Goal: Information Seeking & Learning: Check status

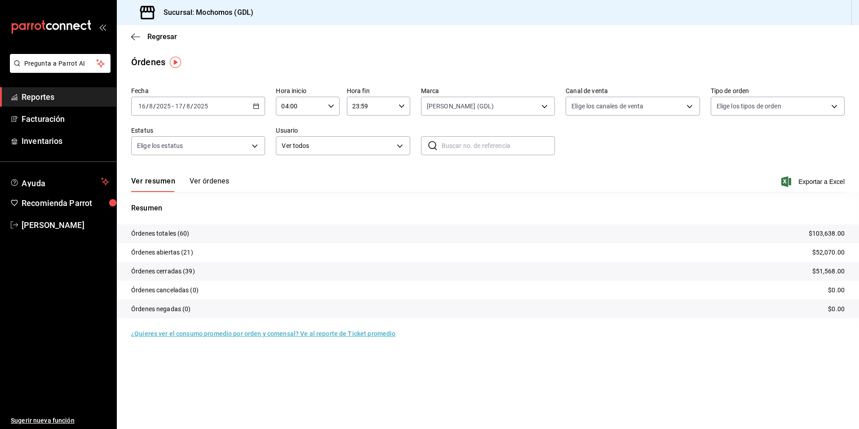
click at [128, 35] on div "Regresar" at bounding box center [488, 36] width 742 height 23
click at [427, 103] on body "Pregunta a Parrot AI Reportes Facturación Inventarios Ayuda Recomienda Parrot A…" at bounding box center [429, 214] width 859 height 429
click at [437, 169] on label at bounding box center [433, 171] width 12 height 8
click at [435, 169] on input "checkbox" at bounding box center [431, 171] width 8 height 8
checkbox input "false"
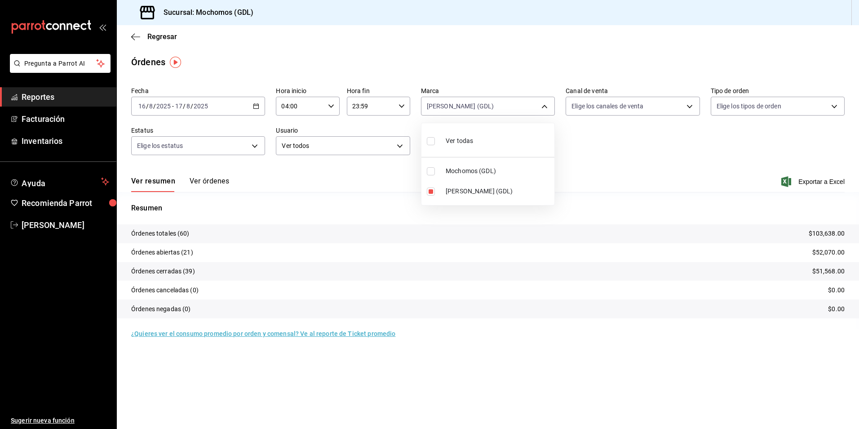
type input "9cac9703-0c5a-4d8b-addd-5b6b571d65b9"
checkbox input "false"
click at [433, 173] on input "checkbox" at bounding box center [431, 171] width 8 height 8
checkbox input "true"
type input "9cac9703-0c5a-4d8b-addd-5b6b571d65b9,36c25d4a-7cb0-456c-a434-e981d54830bc"
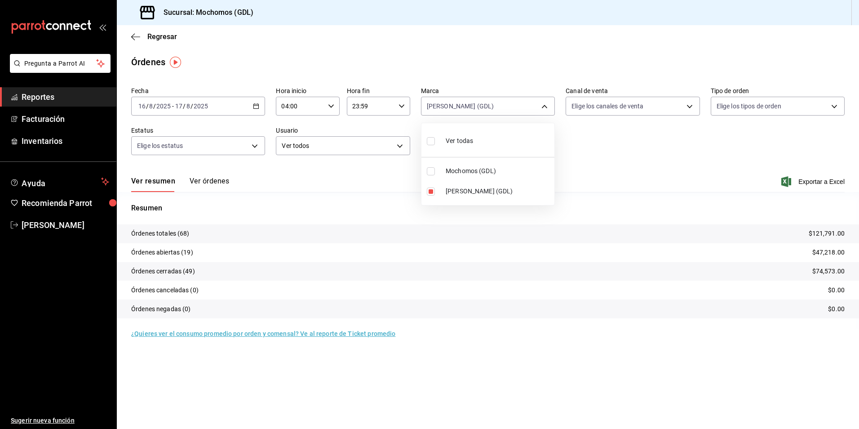
checkbox input "true"
click at [430, 192] on input "checkbox" at bounding box center [431, 191] width 8 height 8
checkbox input "false"
type input "36c25d4a-7cb0-456c-a434-e981d54830bc"
checkbox input "false"
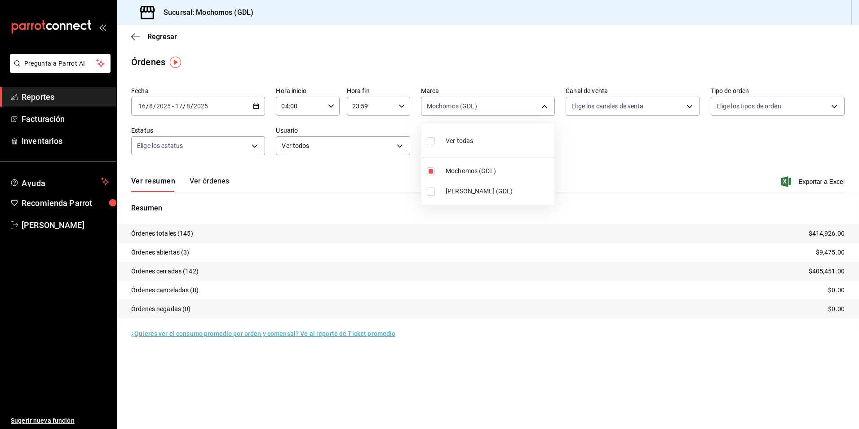
click at [602, 158] on div at bounding box center [429, 214] width 859 height 429
click at [328, 106] on icon "button" at bounding box center [331, 106] width 6 height 6
click at [285, 147] on span "05" at bounding box center [292, 150] width 18 height 7
type input "05:00"
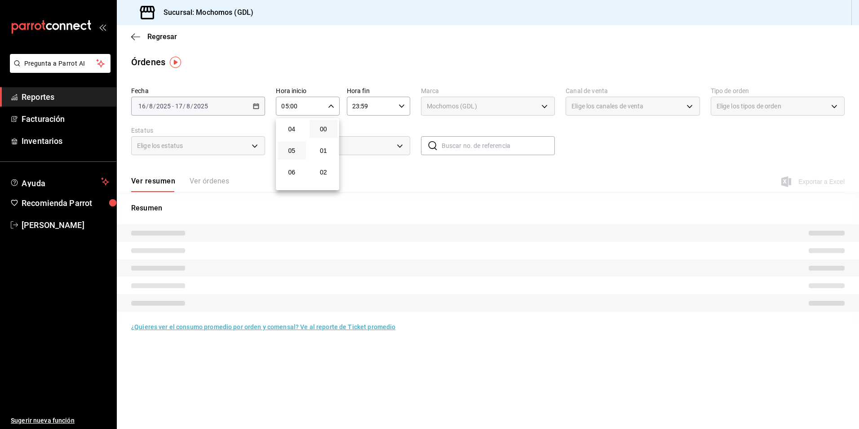
click at [591, 132] on div at bounding box center [429, 214] width 859 height 429
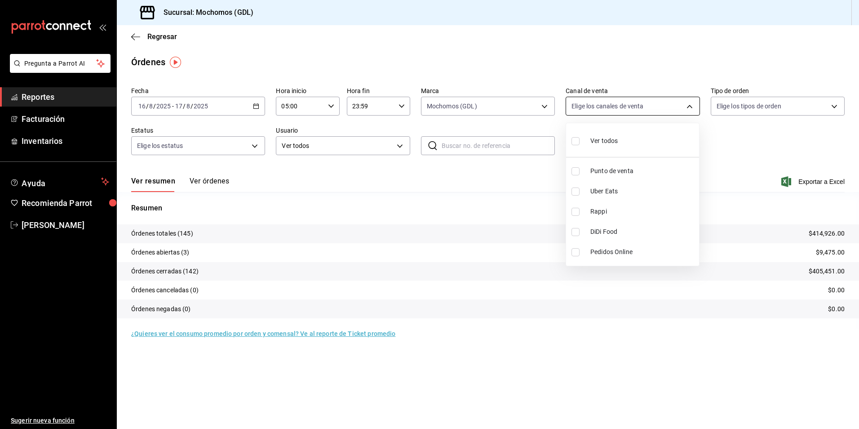
click at [583, 102] on body "Pregunta a Parrot AI Reportes Facturación Inventarios Ayuda Recomienda Parrot […" at bounding box center [429, 214] width 859 height 429
click at [612, 356] on div at bounding box center [429, 214] width 859 height 429
click at [514, 101] on body "Pregunta a Parrot AI Reportes Facturación Inventarios Ayuda Recomienda Parrot […" at bounding box center [429, 214] width 859 height 429
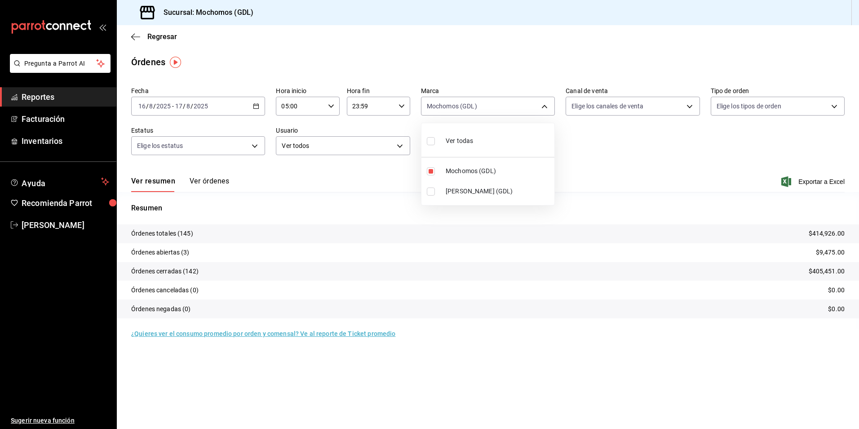
click at [432, 141] on input "checkbox" at bounding box center [431, 141] width 8 height 8
checkbox input "true"
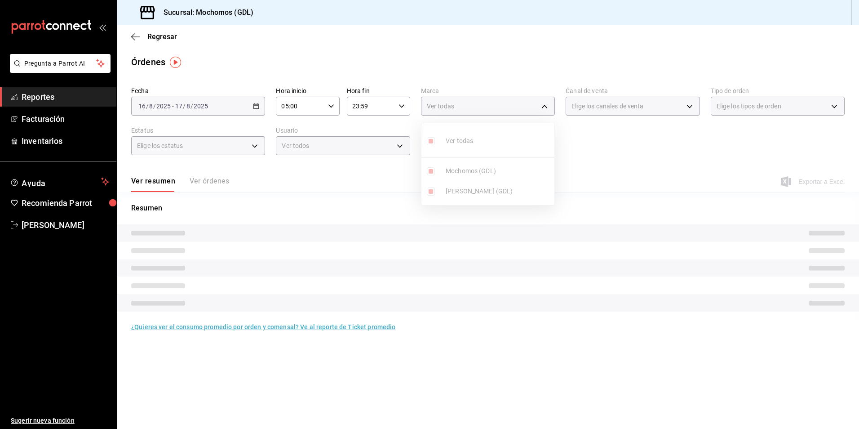
type input "36c25d4a-7cb0-456c-a434-e981d54830bc,9cac9703-0c5a-4d8b-addd-5b6b571d65b9"
checkbox input "true"
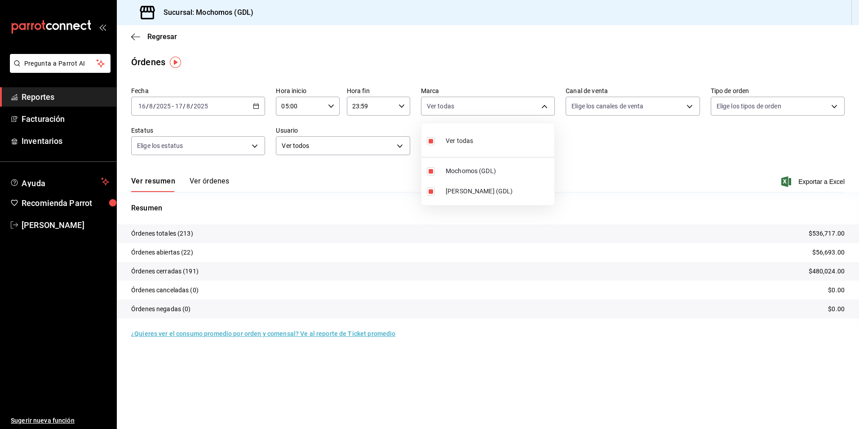
click at [432, 141] on input "checkbox" at bounding box center [431, 141] width 8 height 8
checkbox input "false"
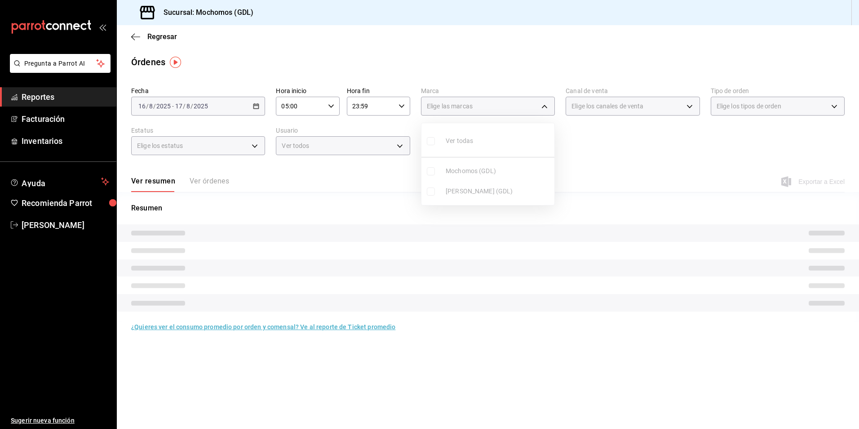
checkbox input "false"
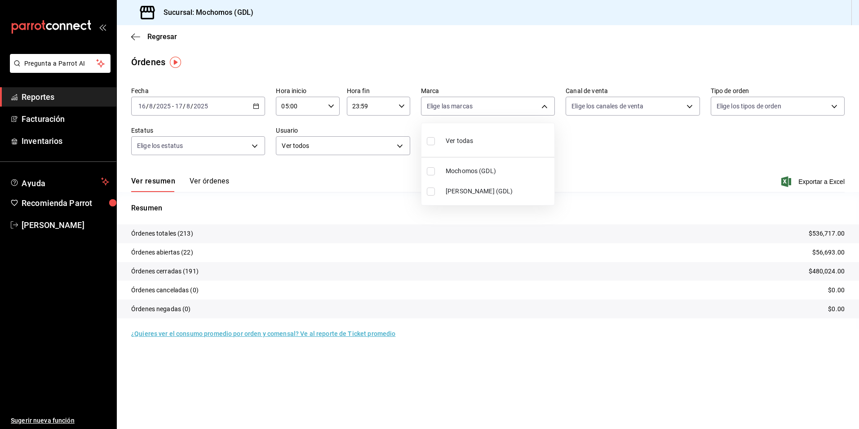
click at [455, 110] on div at bounding box center [429, 214] width 859 height 429
click at [455, 110] on body "Pregunta a Parrot AI Reportes Facturación Inventarios Ayuda Recomienda Parrot A…" at bounding box center [429, 214] width 859 height 429
click at [432, 177] on li "Mochomos (GDL)" at bounding box center [487, 171] width 133 height 20
type input "36c25d4a-7cb0-456c-a434-e981d54830bc"
checkbox input "true"
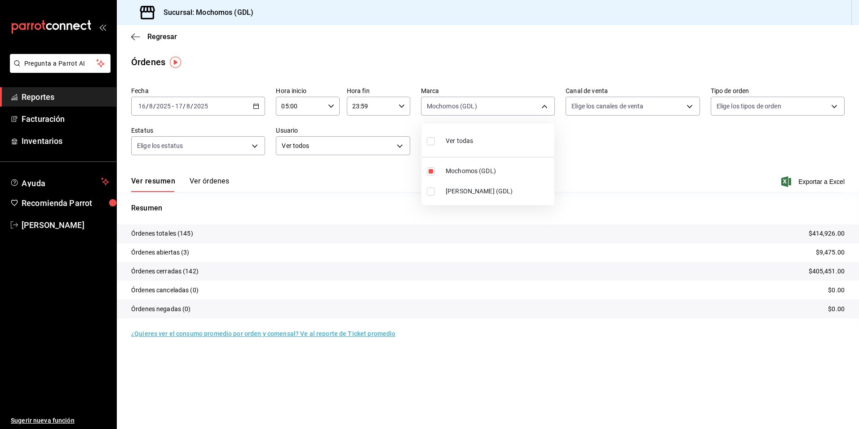
click at [587, 151] on div at bounding box center [429, 214] width 859 height 429
click at [650, 113] on body "Pregunta a Parrot AI Reportes Facturación Inventarios Ayuda Recomienda Parrot […" at bounding box center [429, 214] width 859 height 429
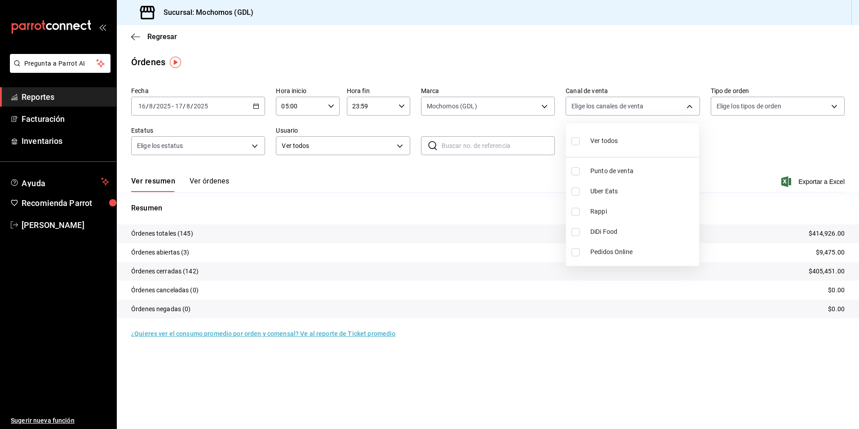
click at [583, 143] on div "Ver todos" at bounding box center [594, 139] width 46 height 19
type input "PARROT,UBER_EATS,RAPPI,DIDI_FOOD,ONLINE"
checkbox input "true"
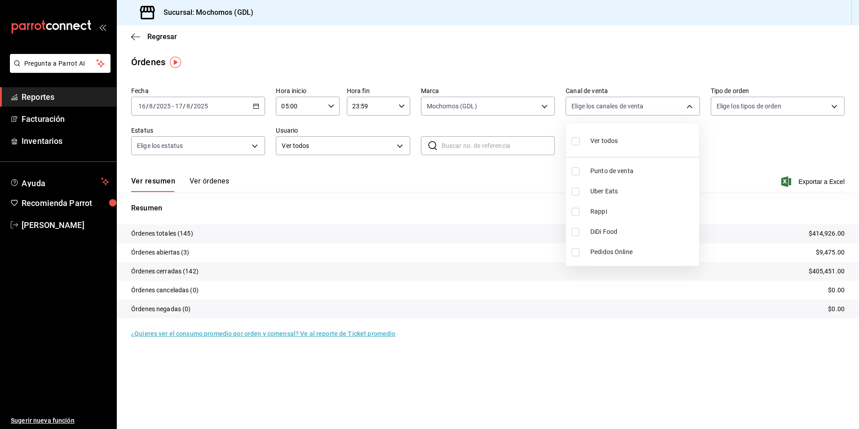
checkbox input "true"
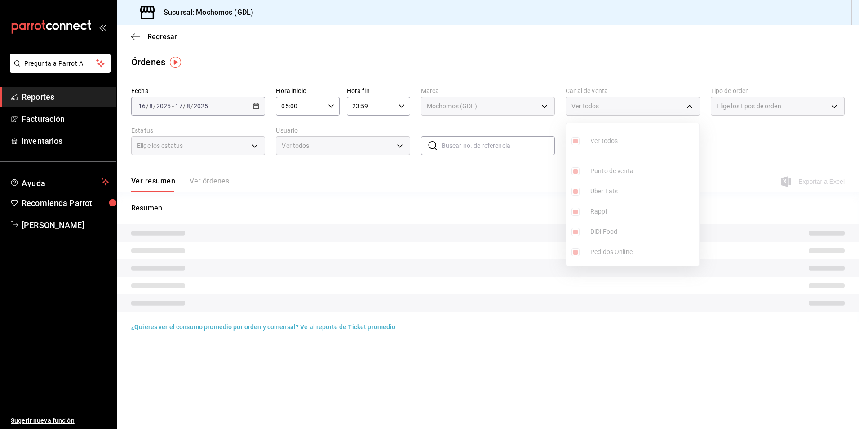
click at [733, 148] on div at bounding box center [429, 214] width 859 height 429
click at [736, 111] on body "Pregunta a Parrot AI Reportes Facturación Inventarios Ayuda Recomienda Parrot A…" at bounding box center [429, 214] width 859 height 429
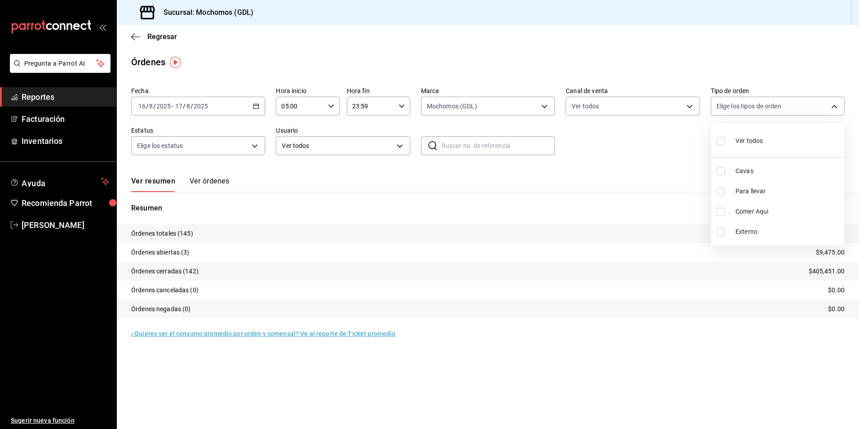
click at [716, 143] on li "Ver todos" at bounding box center [777, 140] width 133 height 27
type input "c3d0baef-30c0-4718-9d76-caab43e27316,13c4cc4a-99d2-42c0-ba96-c3de8c08c13d,7b791…"
checkbox input "true"
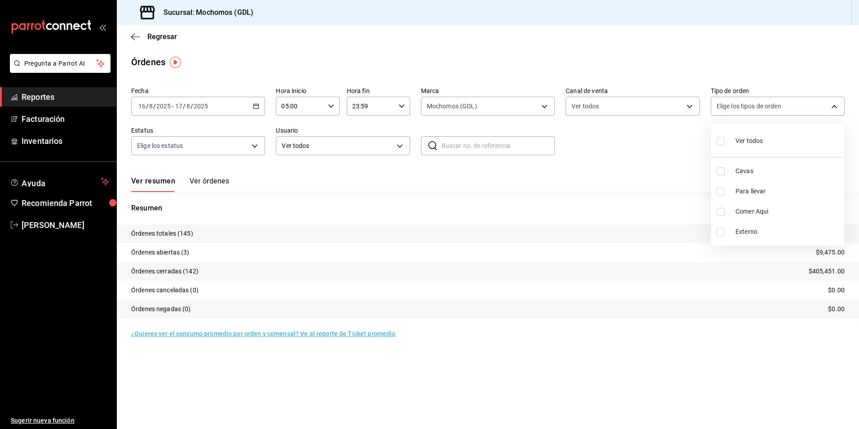
checkbox input "true"
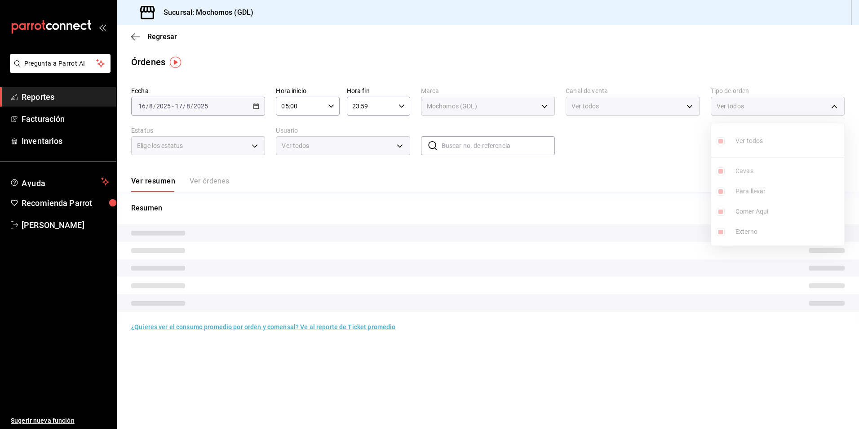
click at [687, 147] on div at bounding box center [429, 214] width 859 height 429
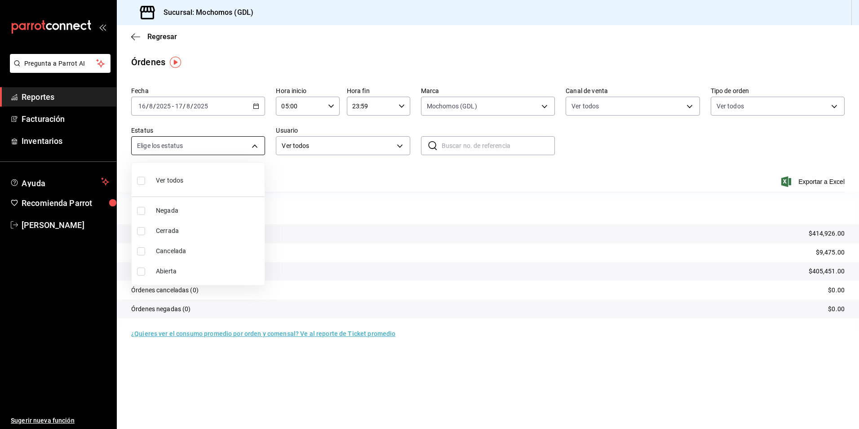
click at [238, 148] on body "Pregunta a Parrot AI Reportes Facturación Inventarios Ayuda Recomienda Parrot A…" at bounding box center [429, 214] width 859 height 429
click at [137, 187] on div "Ver todos" at bounding box center [160, 179] width 46 height 19
type input "DENIED,FINISHED,CANCELED,OPEN"
checkbox input "true"
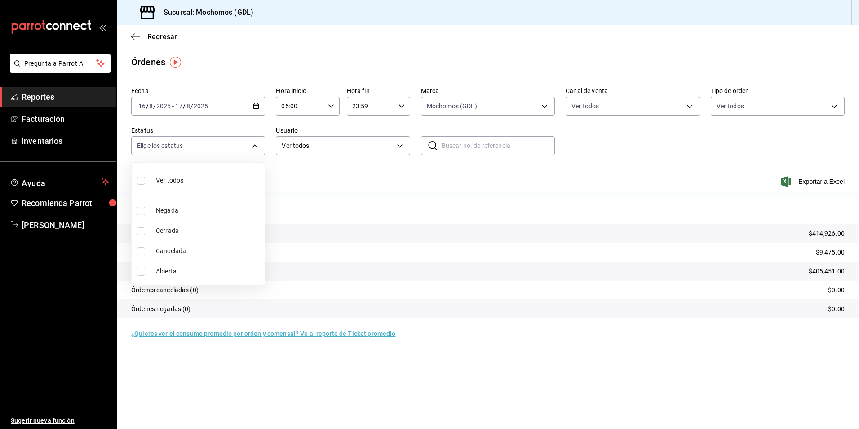
checkbox input "true"
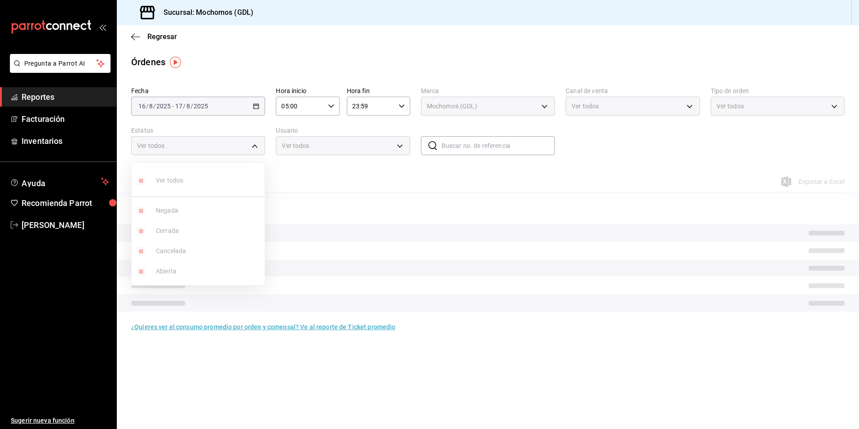
click at [309, 181] on div at bounding box center [429, 214] width 859 height 429
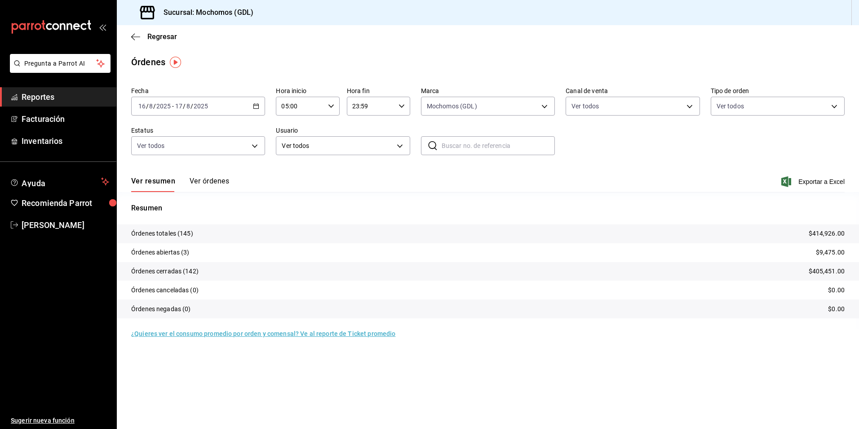
click at [318, 157] on div "Fecha 2025-08-16 16 / 8 / 2025 - 2025-08-17 17 / 8 / 2025 Hora inicio 05:00 Hor…" at bounding box center [487, 124] width 713 height 83
click at [316, 142] on body "Pregunta a Parrot AI Reportes Facturación Inventarios Ayuda Recomienda Parrot A…" at bounding box center [429, 214] width 859 height 429
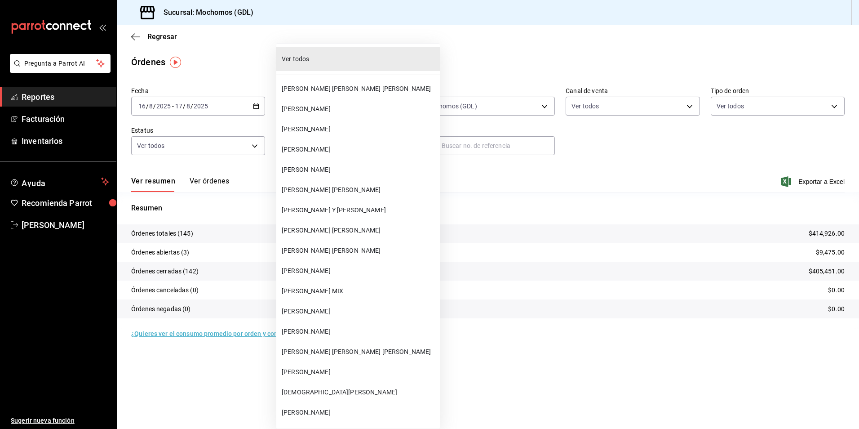
click at [498, 200] on div at bounding box center [429, 214] width 859 height 429
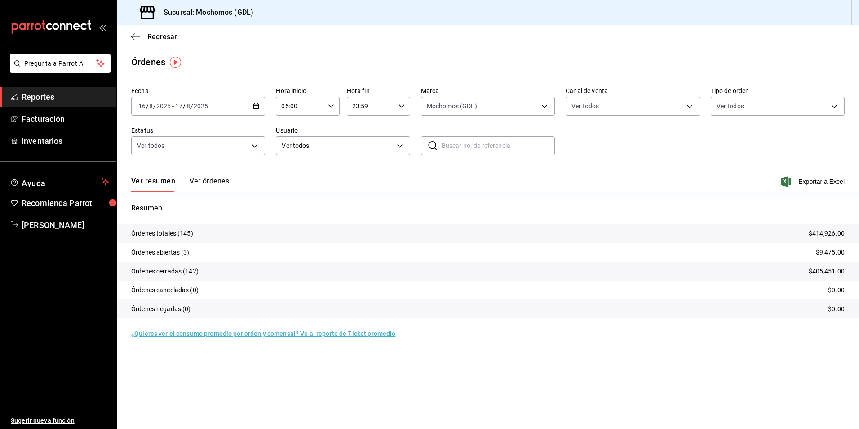
click at [257, 110] on div "2025-08-16 16 / 8 / 2025 - 2025-08-17 17 / 8 / 2025" at bounding box center [198, 106] width 134 height 19
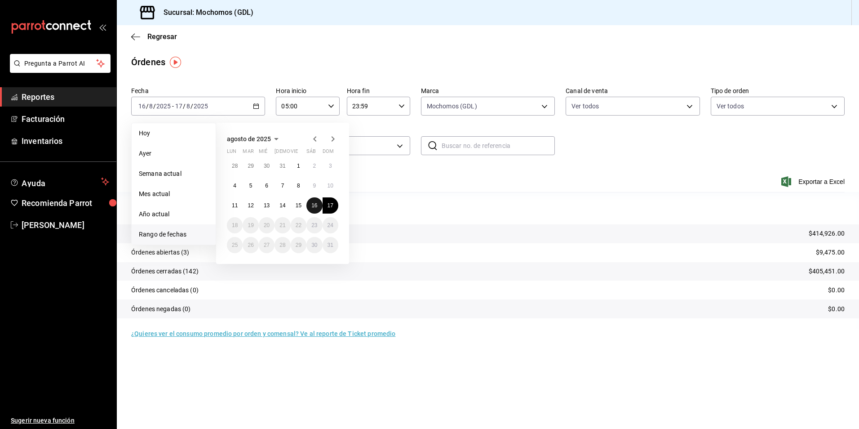
click at [314, 206] on abbr "16" at bounding box center [314, 205] width 6 height 6
click at [331, 208] on abbr "17" at bounding box center [330, 205] width 6 height 6
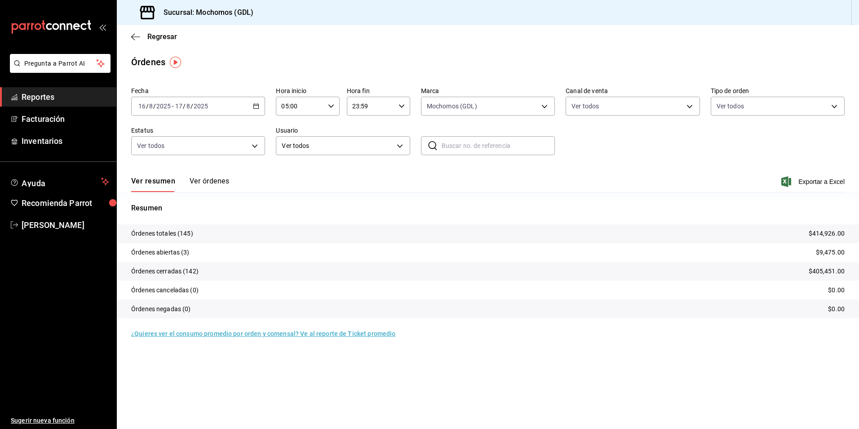
click at [197, 255] on tr "Órdenes abiertas (3) $9,475.00" at bounding box center [488, 252] width 742 height 19
click at [684, 107] on body "Pregunta a Parrot AI Reportes Facturación Inventarios Ayuda Recomienda Parrot A…" at bounding box center [429, 214] width 859 height 429
click at [769, 118] on div at bounding box center [429, 214] width 859 height 429
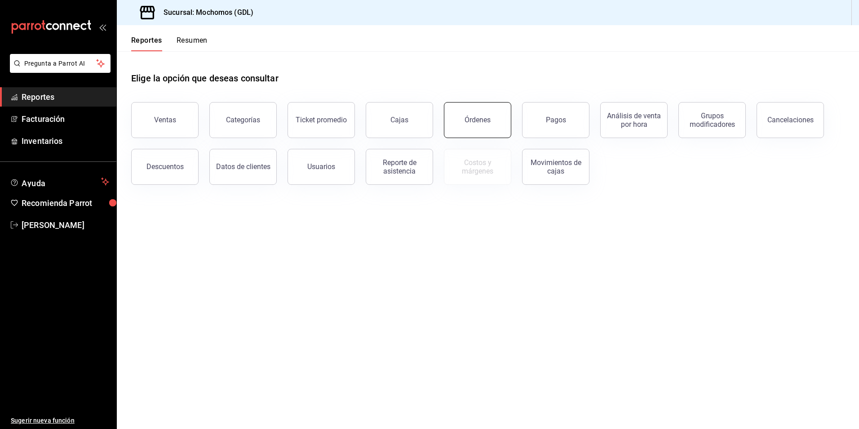
click at [485, 130] on button "Órdenes" at bounding box center [477, 120] width 67 height 36
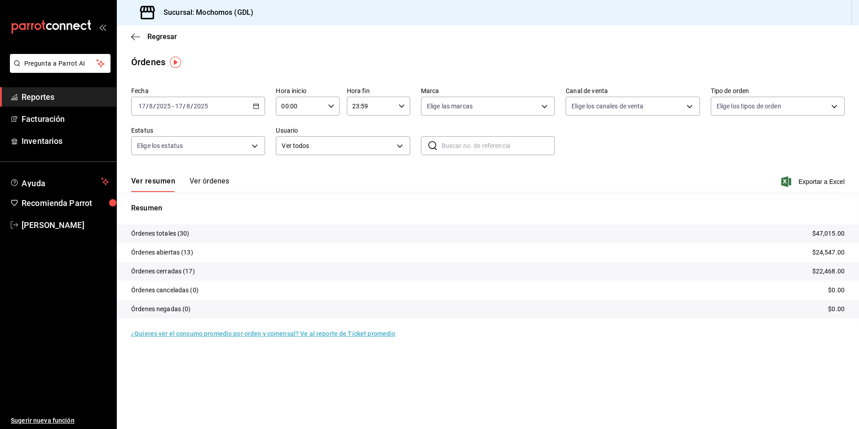
click at [256, 103] on icon "button" at bounding box center [256, 106] width 6 height 6
click at [195, 230] on span "Rango de fechas" at bounding box center [174, 234] width 70 height 9
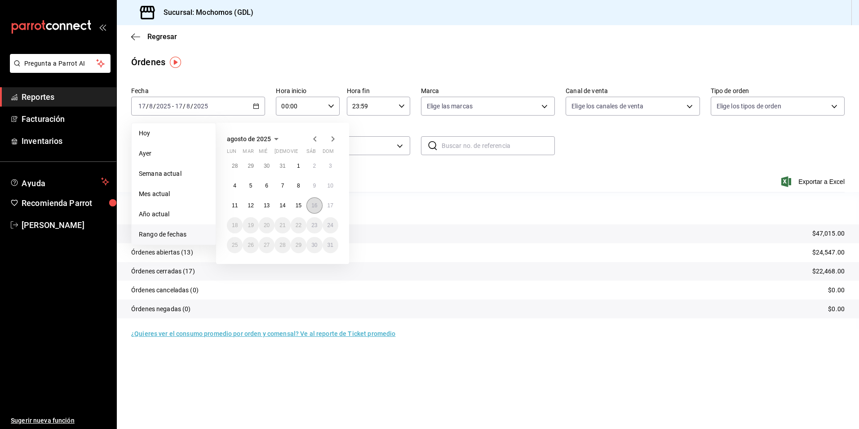
click at [310, 208] on button "16" at bounding box center [314, 205] width 16 height 16
click at [327, 205] on button "17" at bounding box center [331, 205] width 16 height 16
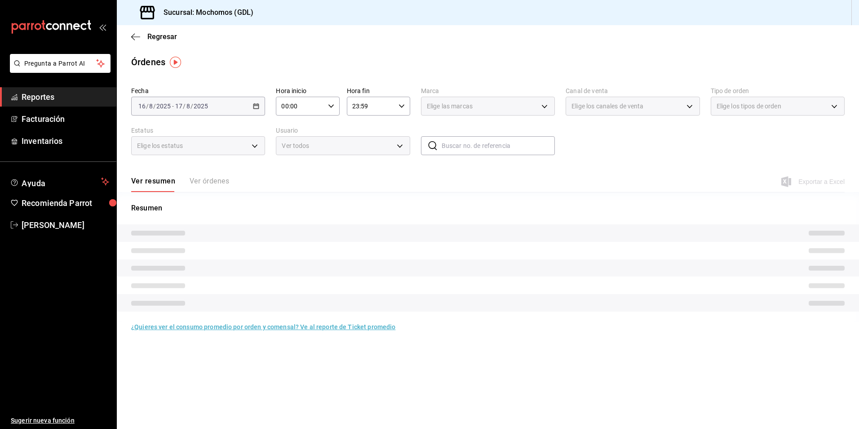
click at [308, 105] on input "00:00" at bounding box center [300, 106] width 48 height 18
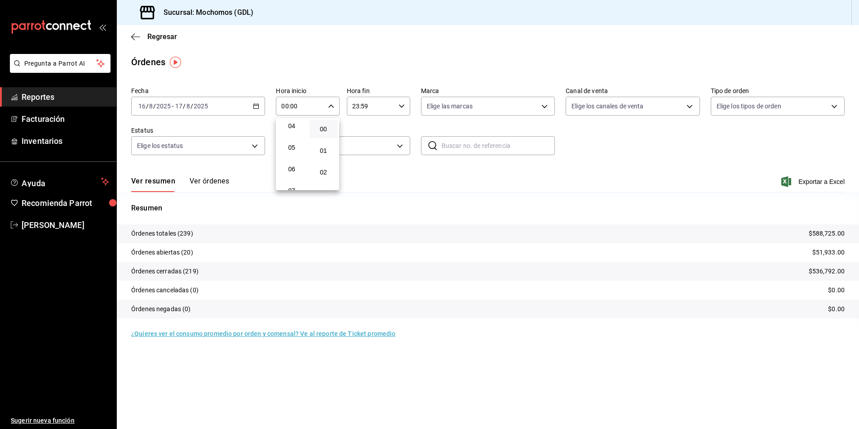
scroll to position [90, 0]
click at [291, 151] on button "05" at bounding box center [292, 147] width 28 height 18
type input "05:00"
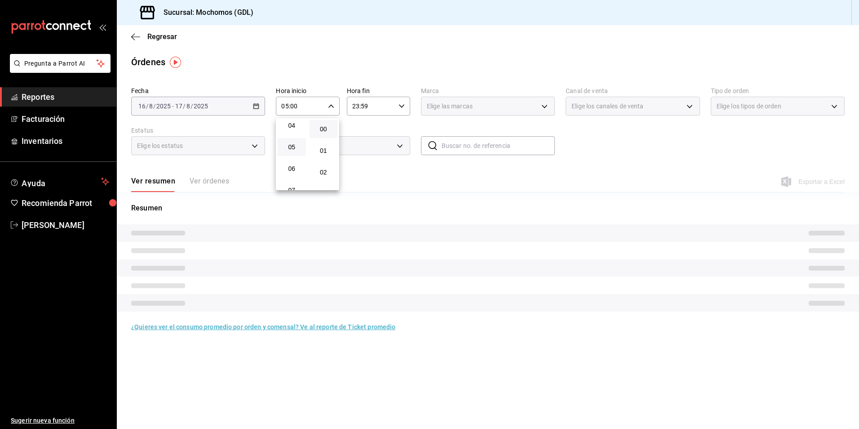
click at [369, 114] on div at bounding box center [429, 214] width 859 height 429
click at [423, 106] on div "Elige las marcas" at bounding box center [488, 106] width 134 height 19
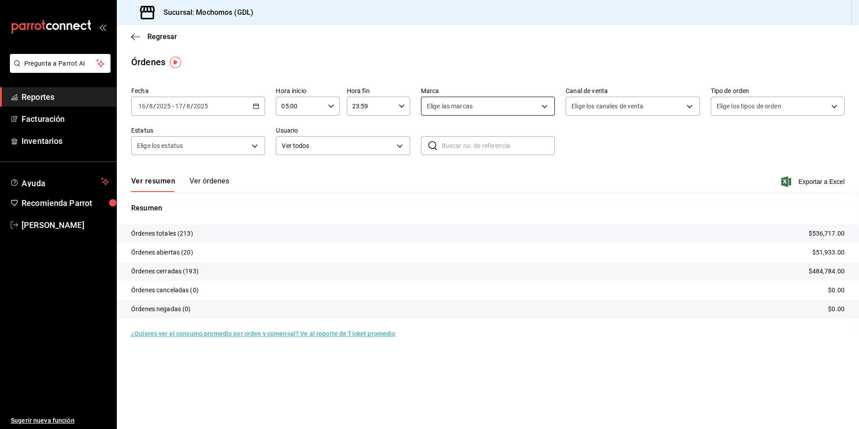
click at [424, 105] on body "Pregunta a Parrot AI Reportes Facturación Inventarios Ayuda Recomienda Parrot […" at bounding box center [429, 214] width 859 height 429
click at [426, 172] on li "Mochomos (GDL)" at bounding box center [487, 171] width 133 height 20
type input "36c25d4a-7cb0-456c-a434-e981d54830bc"
checkbox input "true"
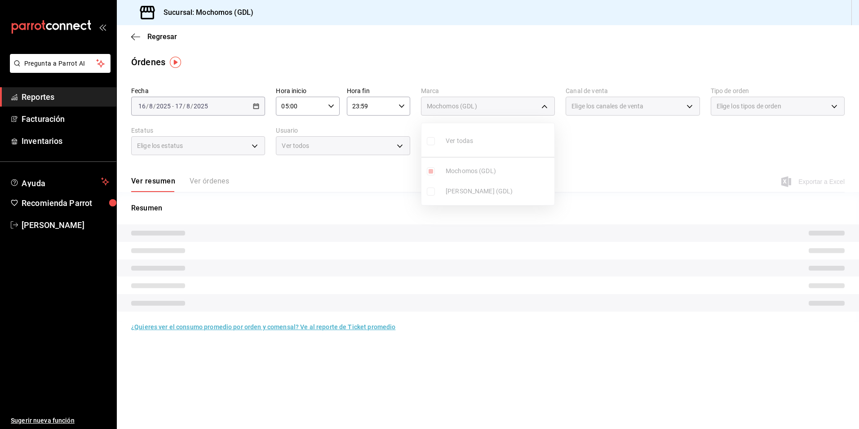
click at [588, 143] on div at bounding box center [429, 214] width 859 height 429
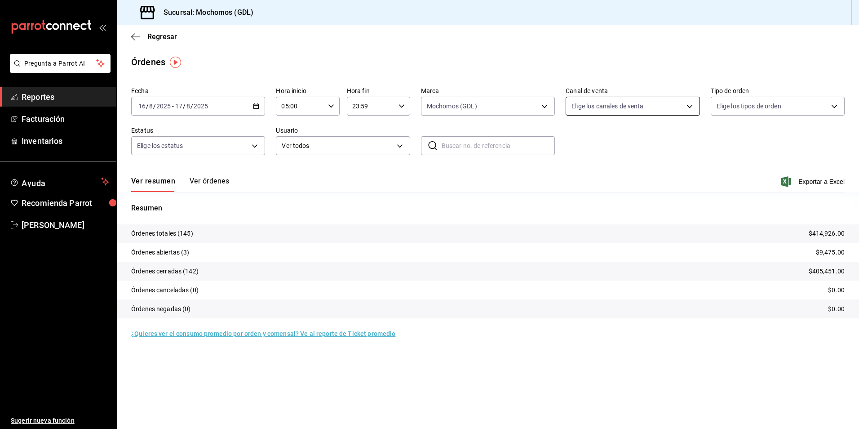
click at [600, 110] on body "Pregunta a Parrot AI Reportes Facturación Inventarios Ayuda Recomienda Parrot […" at bounding box center [429, 214] width 859 height 429
click at [401, 109] on div at bounding box center [429, 214] width 859 height 429
click at [401, 109] on icon "button" at bounding box center [401, 106] width 6 height 6
click at [363, 133] on button "04" at bounding box center [363, 129] width 28 height 18
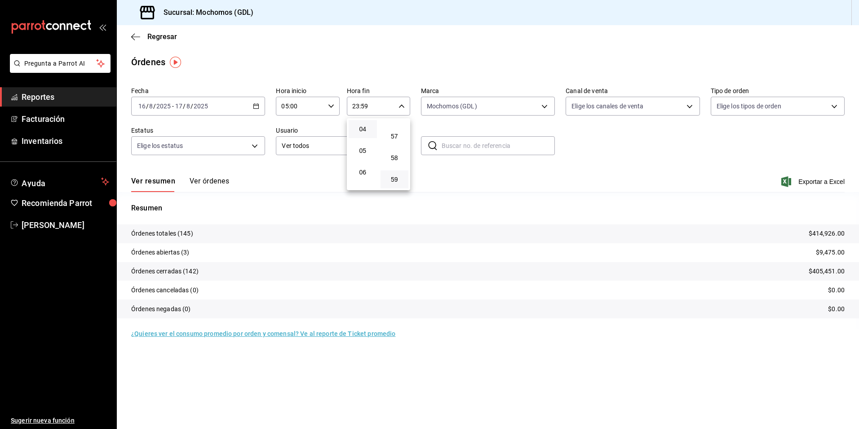
type input "04:59"
click at [445, 129] on div at bounding box center [429, 214] width 859 height 429
click at [596, 104] on body "Pregunta a Parrot AI Reportes Facturación Inventarios Ayuda Recomienda Parrot […" at bounding box center [429, 214] width 859 height 429
click at [574, 135] on label at bounding box center [577, 140] width 12 height 13
click at [574, 137] on input "checkbox" at bounding box center [575, 141] width 8 height 8
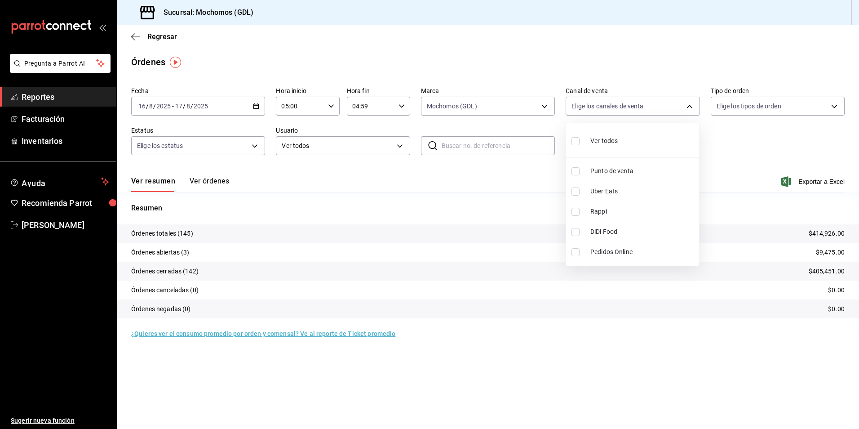
checkbox input "false"
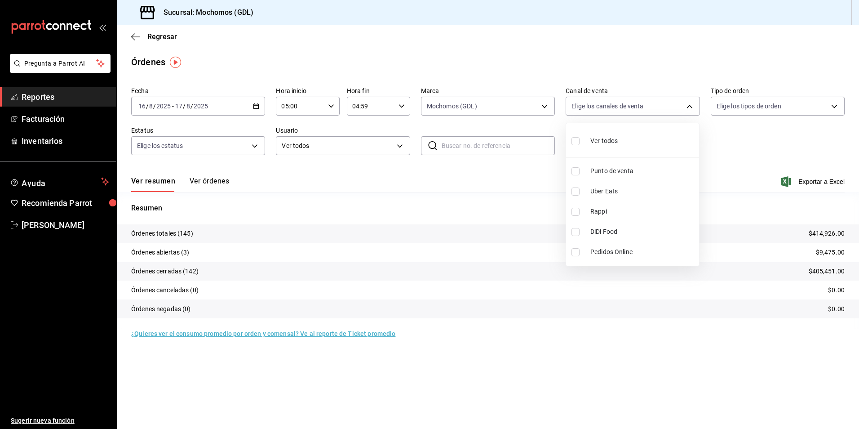
checkbox input "false"
click at [773, 167] on div at bounding box center [429, 214] width 859 height 429
click at [766, 116] on div "Fecha [DATE] [DATE] - [DATE] [DATE] Hora inicio 05:00 Hora inicio Hora fin 04:5…" at bounding box center [487, 124] width 713 height 83
click at [761, 115] on div "Fecha [DATE] [DATE] - [DATE] [DATE] Hora inicio 05:00 Hora inicio Hora fin 04:5…" at bounding box center [487, 124] width 713 height 83
click at [745, 108] on body "Pregunta a Parrot AI Reportes Facturación Inventarios Ayuda Recomienda Parrot […" at bounding box center [429, 214] width 859 height 429
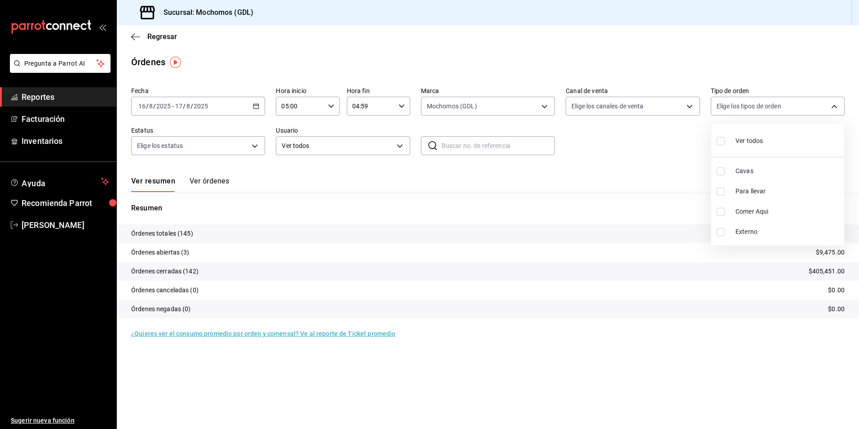
click at [724, 136] on label at bounding box center [722, 140] width 12 height 13
click at [724, 137] on input "checkbox" at bounding box center [720, 141] width 8 height 8
checkbox input "false"
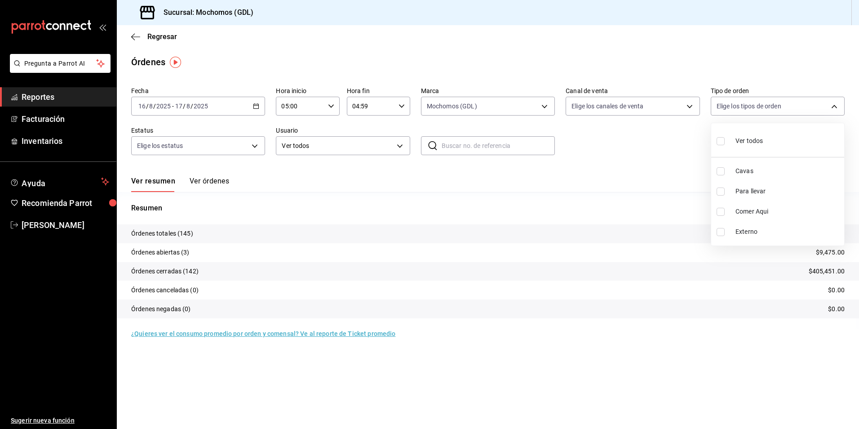
checkbox input "false"
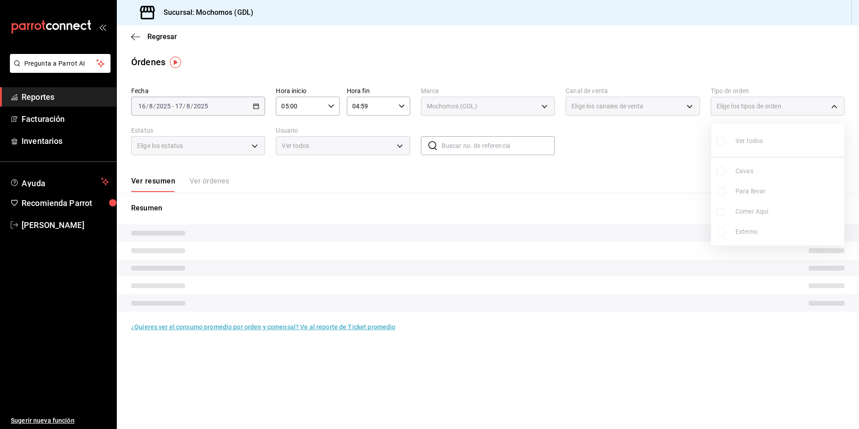
click at [592, 156] on div at bounding box center [429, 214] width 859 height 429
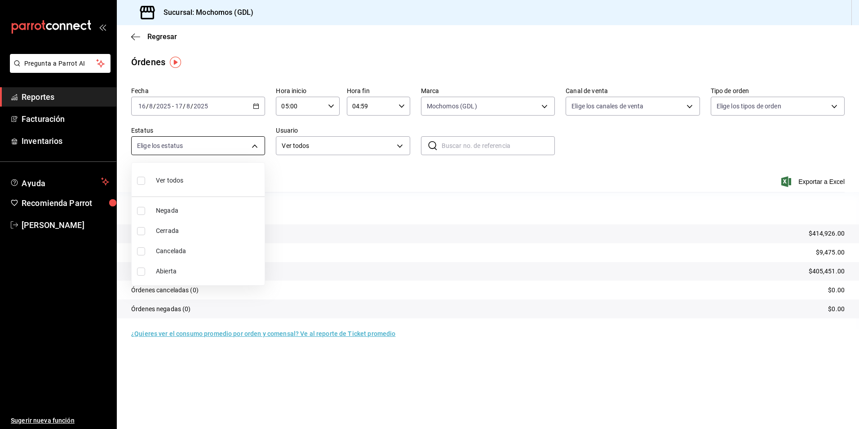
click at [250, 143] on body "Pregunta a Parrot AI Reportes Facturación Inventarios Ayuda Recomienda Parrot […" at bounding box center [429, 214] width 859 height 429
click at [234, 180] on li "Ver todos" at bounding box center [198, 179] width 133 height 27
type input "DENIED,FINISHED,CANCELED,OPEN"
checkbox input "true"
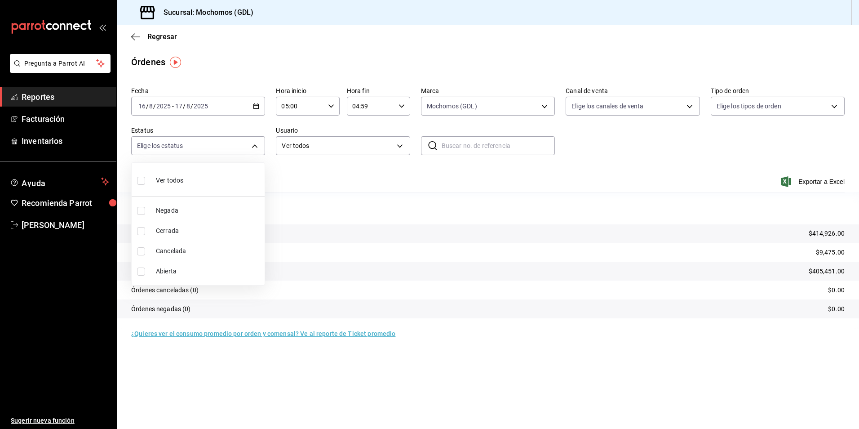
checkbox input "true"
click at [374, 146] on div at bounding box center [429, 214] width 859 height 429
click at [216, 177] on button "Ver órdenes" at bounding box center [210, 184] width 40 height 15
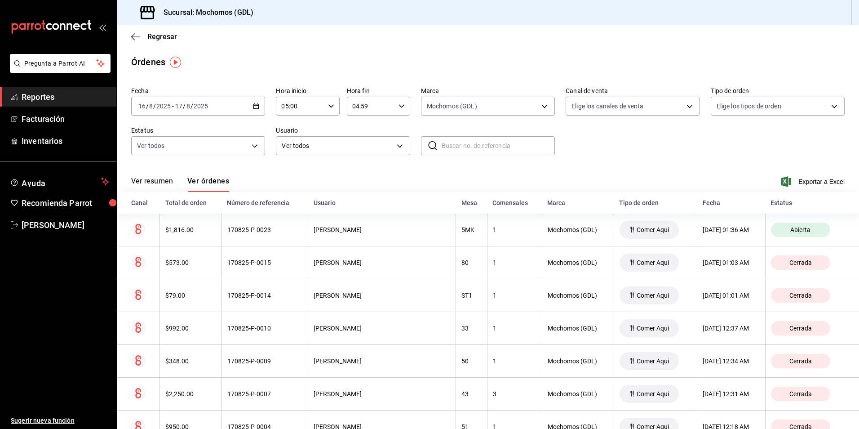
click at [148, 183] on button "Ver resumen" at bounding box center [152, 184] width 42 height 15
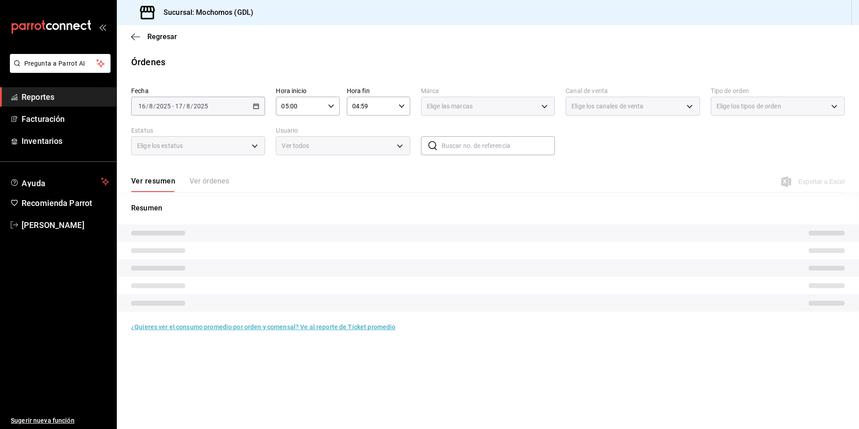
type input "36c25d4a-7cb0-456c-a434-e981d54830bc"
type input "DENIED,FINISHED,CANCELED,OPEN,VOIDED,CREATED,PAID,ACCEPTED"
